Goal: Navigation & Orientation: Find specific page/section

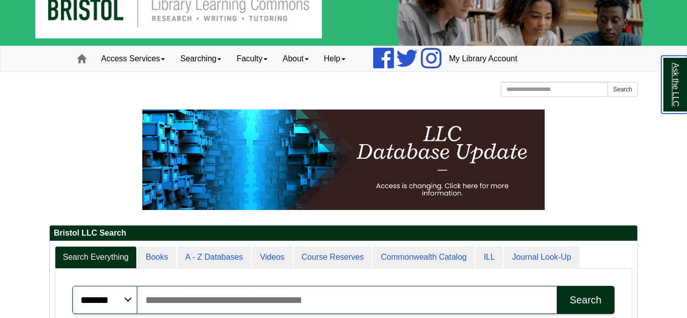
scroll to position [28, 0]
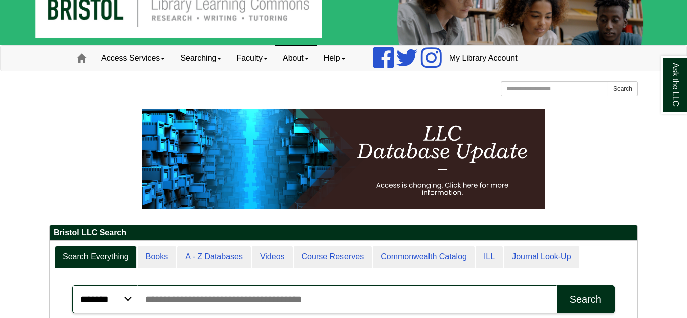
click at [309, 60] on link "About" at bounding box center [295, 58] width 41 height 25
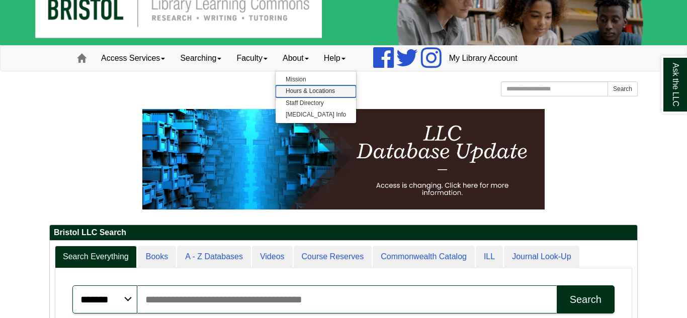
click at [310, 91] on link "Hours & Locations" at bounding box center [316, 91] width 80 height 12
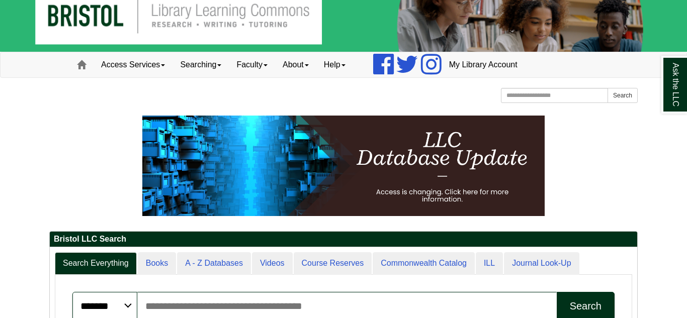
scroll to position [19, 0]
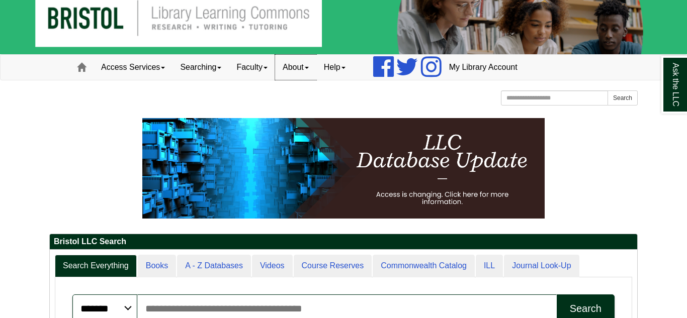
click at [308, 73] on link "About" at bounding box center [295, 67] width 41 height 25
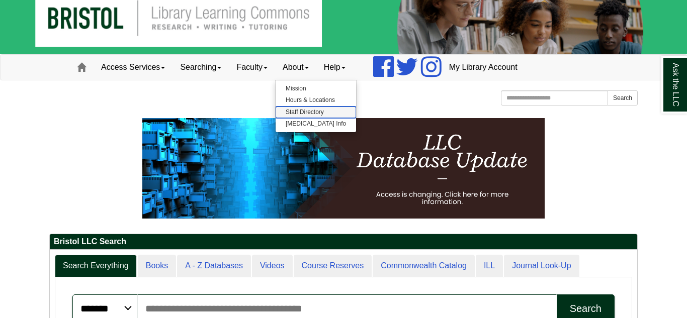
click at [310, 111] on link "Staff Directory" at bounding box center [316, 113] width 80 height 12
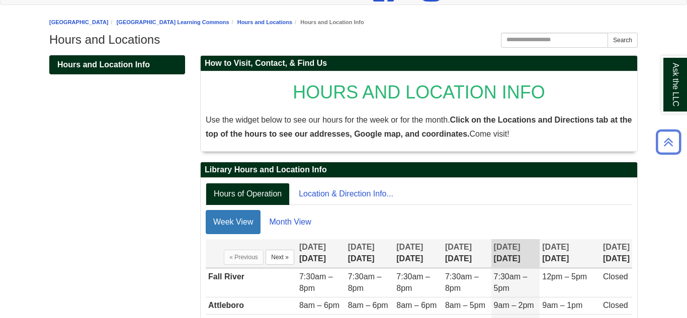
scroll to position [94, 0]
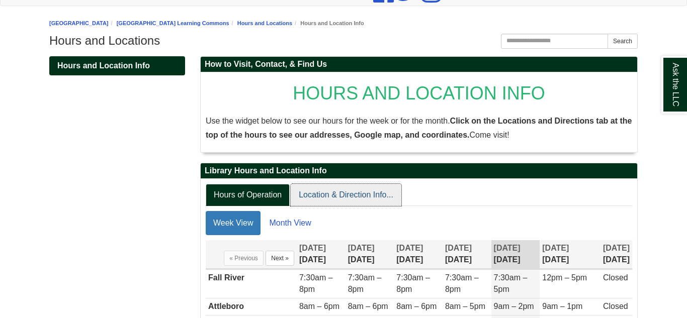
click at [322, 195] on link "Location & Direction Info..." at bounding box center [346, 195] width 111 height 23
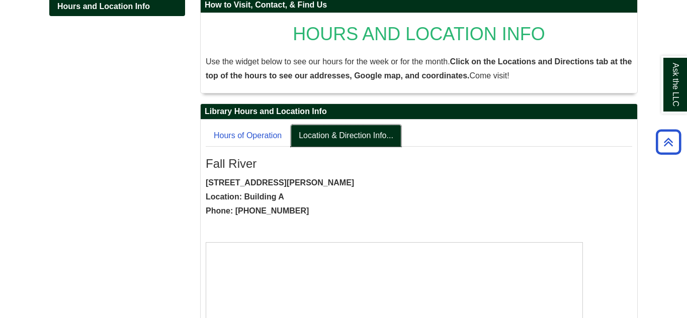
scroll to position [156, 0]
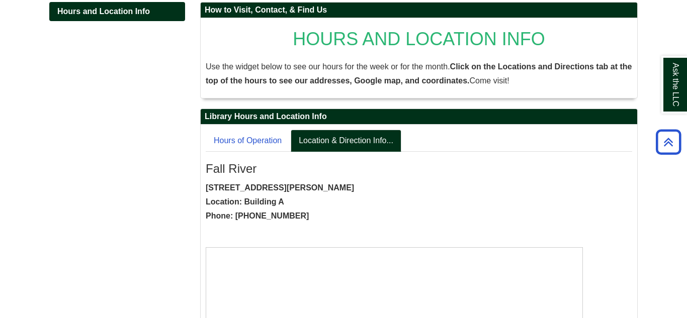
scroll to position [150, 0]
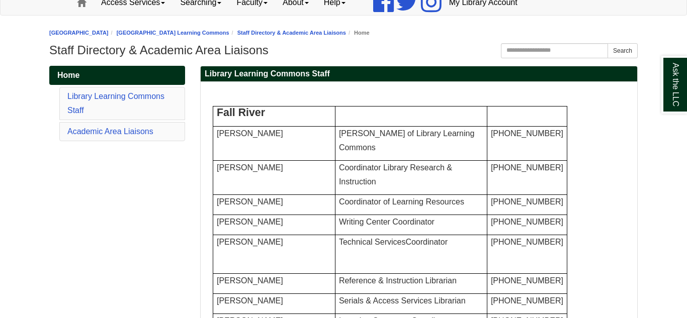
scroll to position [87, 0]
